Goal: Check status: Check status

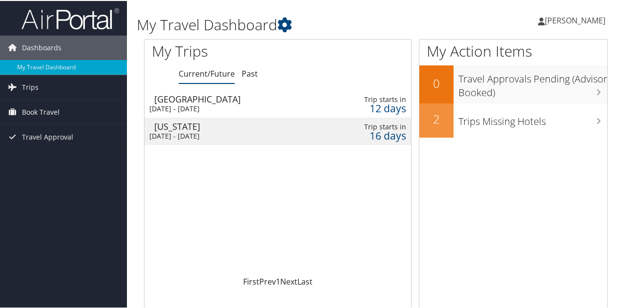
click at [277, 102] on td "Las Vegas Tue 14 Oct 2025 - Fri 17 Oct 2025" at bounding box center [231, 102] width 174 height 27
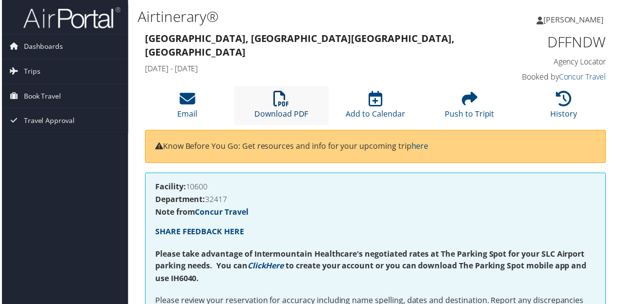
click at [274, 104] on icon at bounding box center [281, 99] width 16 height 16
